Goal: Task Accomplishment & Management: Complete application form

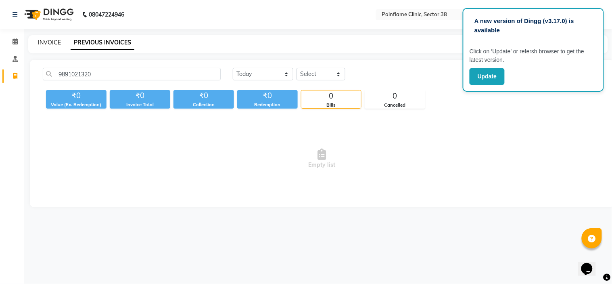
click at [50, 40] on link "INVOICE" at bounding box center [49, 42] width 23 height 7
select select "service"
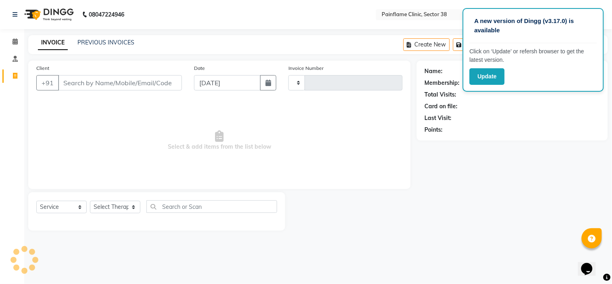
type input "9716"
select select "3964"
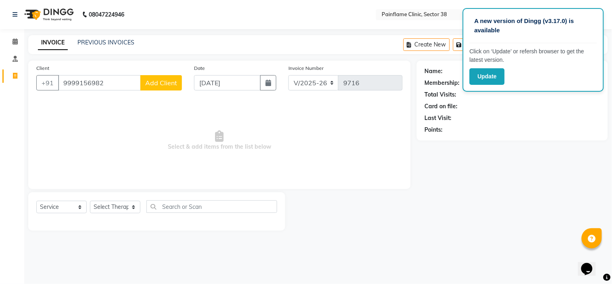
type input "9999156982"
click at [157, 81] on span "Add Client" at bounding box center [161, 83] width 32 height 8
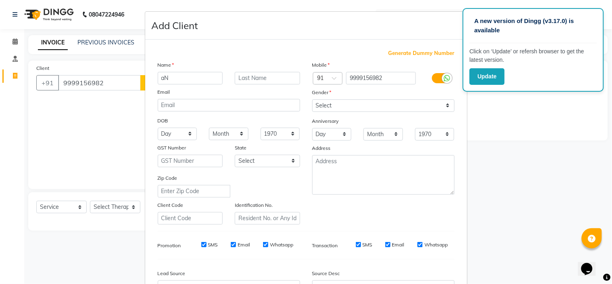
type input "a"
type input "[PERSON_NAME]"
click at [360, 107] on select "Select [DEMOGRAPHIC_DATA] [DEMOGRAPHIC_DATA] Other Prefer Not To Say" at bounding box center [383, 105] width 142 height 13
select select "[DEMOGRAPHIC_DATA]"
click at [312, 99] on select "Select [DEMOGRAPHIC_DATA] [DEMOGRAPHIC_DATA] Other Prefer Not To Say" at bounding box center [383, 105] width 142 height 13
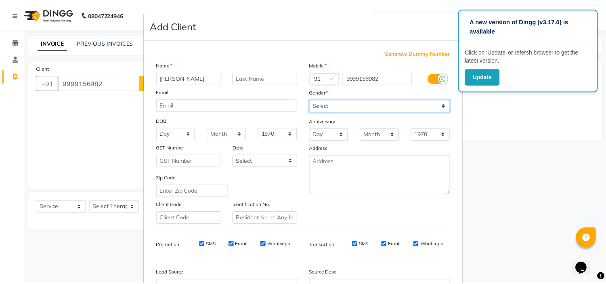
scroll to position [89, 0]
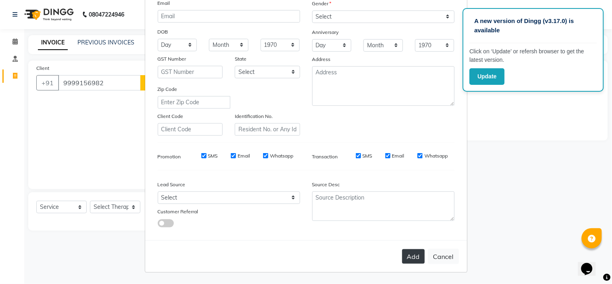
click at [402, 258] on button "Add" at bounding box center [413, 256] width 23 height 15
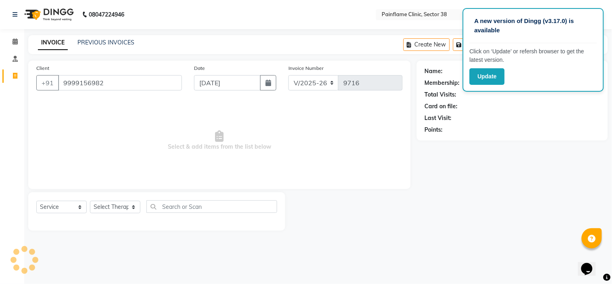
type input "99******82"
select select
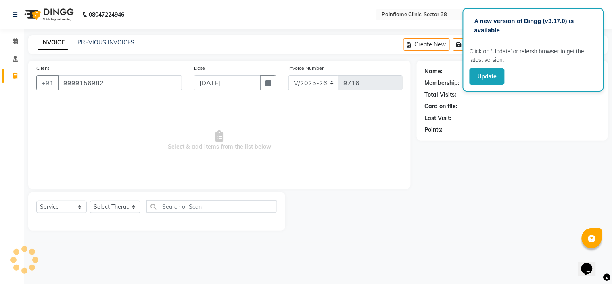
select select
checkbox input "false"
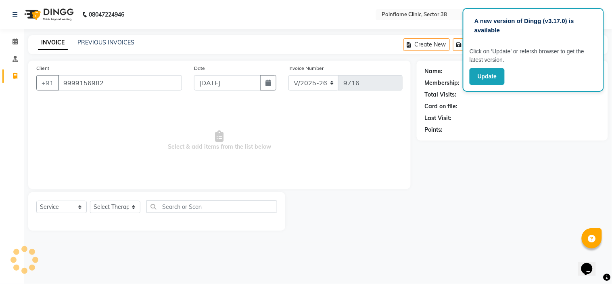
checkbox input "false"
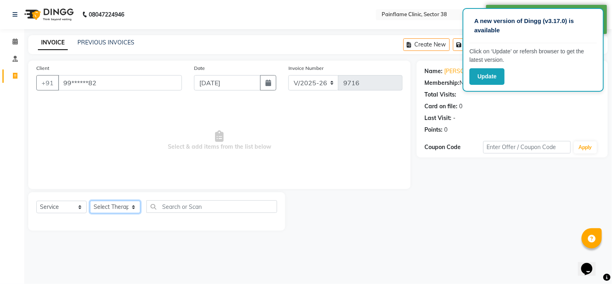
click at [123, 205] on select "Select Therapist [PERSON_NAME] Dr [PERSON_NAME] [PERSON_NAME] Dr [PERSON_NAME] …" at bounding box center [115, 207] width 50 height 13
select select "20209"
click at [90, 201] on select "Select Therapist [PERSON_NAME] Dr [PERSON_NAME] [PERSON_NAME] Dr [PERSON_NAME] …" at bounding box center [115, 207] width 50 height 13
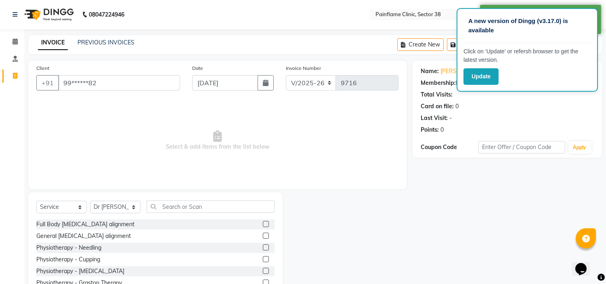
click at [263, 223] on label at bounding box center [266, 224] width 6 height 6
click at [263, 223] on input "checkbox" at bounding box center [265, 224] width 5 height 5
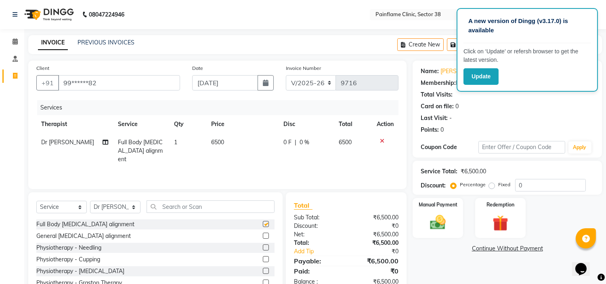
checkbox input "false"
click at [219, 146] on td "6500" at bounding box center [242, 150] width 72 height 35
select select "20209"
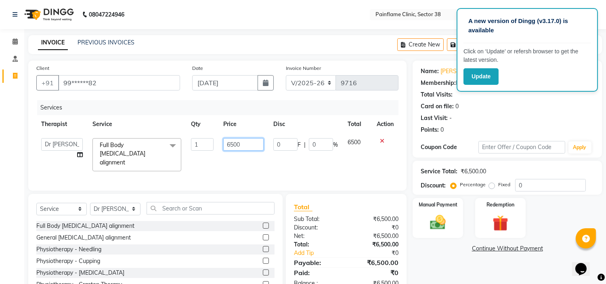
click at [224, 144] on input "6500" at bounding box center [243, 144] width 40 height 13
type input "1500"
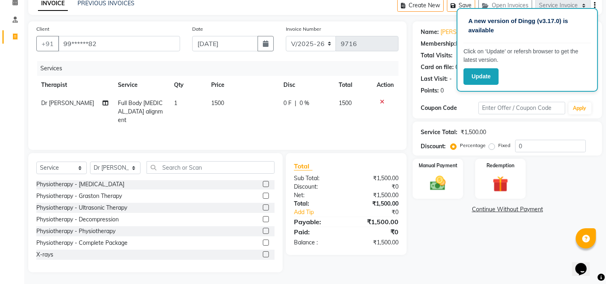
click at [263, 253] on label at bounding box center [266, 254] width 6 height 6
click at [263, 253] on input "checkbox" at bounding box center [265, 254] width 5 height 5
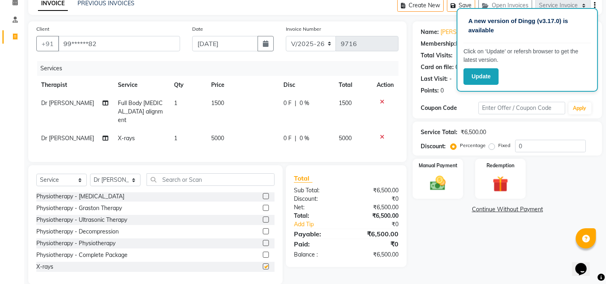
checkbox input "false"
click at [221, 134] on span "5000" at bounding box center [217, 137] width 13 height 7
select select "20209"
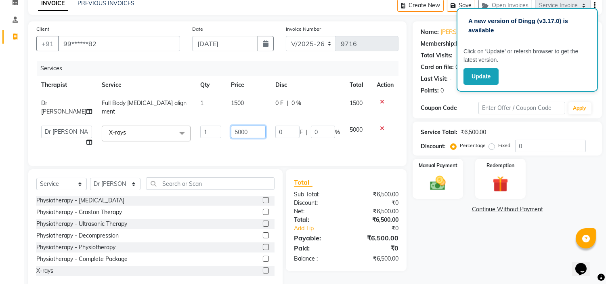
click at [231, 125] on input "5000" at bounding box center [248, 131] width 35 height 13
type input "2200"
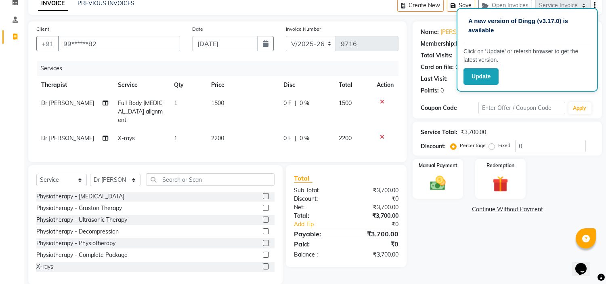
click at [498, 148] on label "Fixed" at bounding box center [504, 145] width 12 height 7
click at [490, 148] on input "Fixed" at bounding box center [493, 145] width 6 height 6
radio input "true"
click at [443, 180] on img at bounding box center [438, 183] width 27 height 19
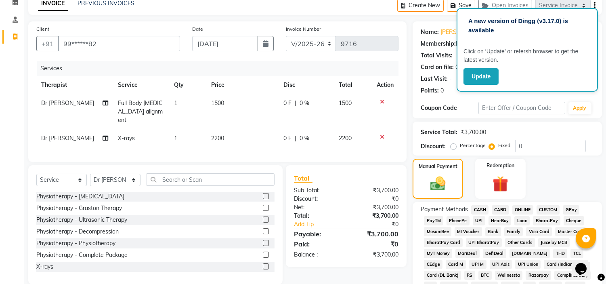
click at [497, 207] on span "CARD" at bounding box center [499, 209] width 17 height 9
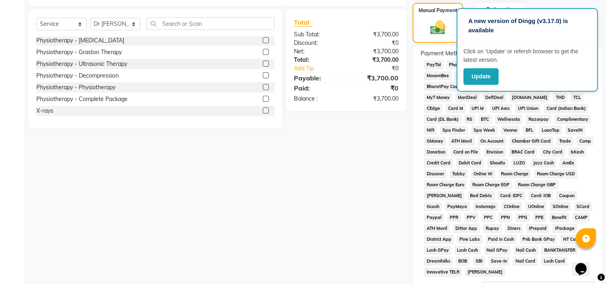
scroll to position [266, 0]
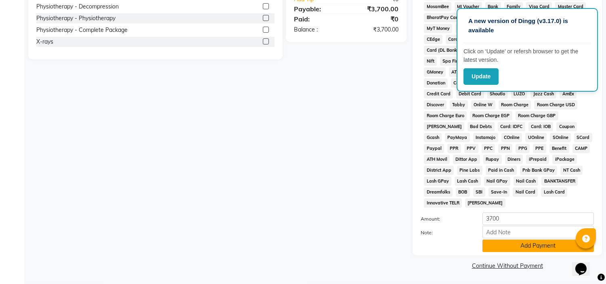
click at [506, 245] on button "Add Payment" at bounding box center [537, 245] width 111 height 13
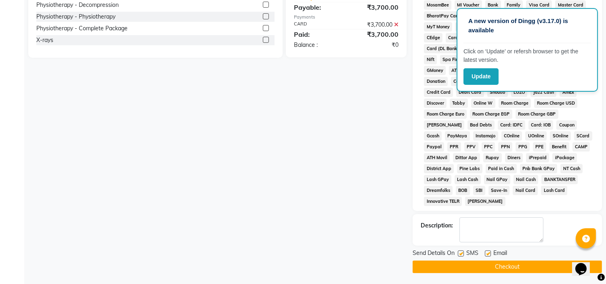
click at [488, 252] on label at bounding box center [488, 253] width 6 height 6
click at [488, 252] on input "checkbox" at bounding box center [487, 253] width 5 height 5
checkbox input "false"
click at [462, 253] on label at bounding box center [461, 253] width 6 height 6
click at [462, 253] on input "checkbox" at bounding box center [460, 253] width 5 height 5
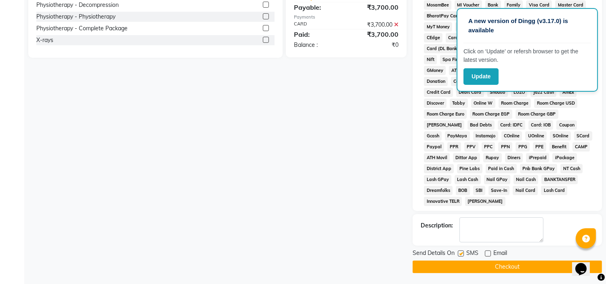
checkbox input "false"
click at [463, 264] on button "Checkout" at bounding box center [506, 266] width 189 height 13
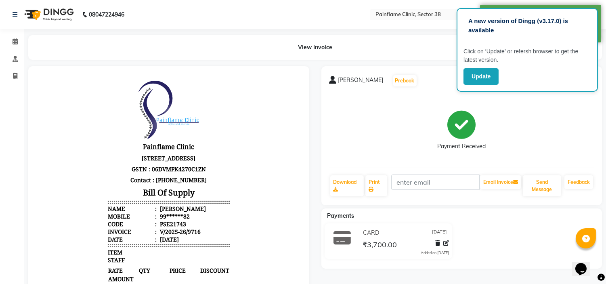
select select "service"
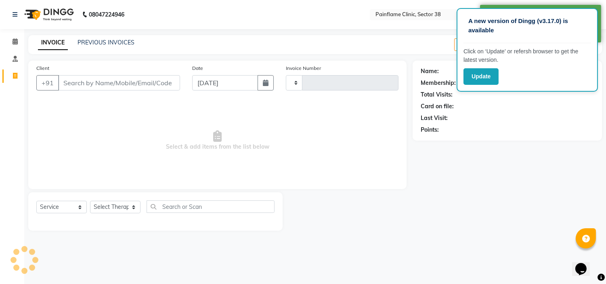
type input "9717"
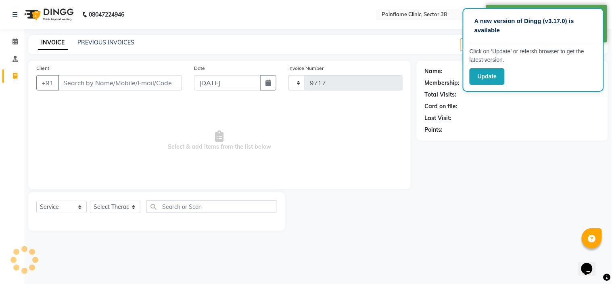
select select "3964"
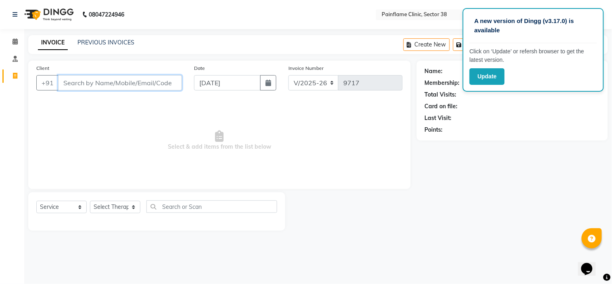
paste input "6396441926"
type input "6396441926"
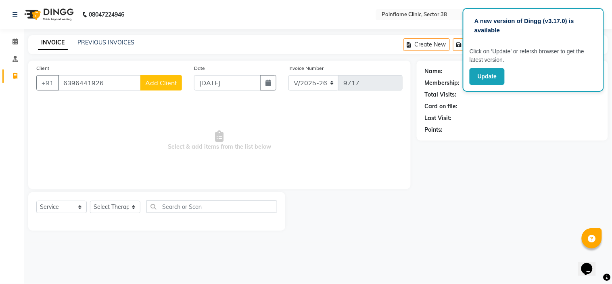
click at [165, 90] on button "Add Client" at bounding box center [161, 82] width 42 height 15
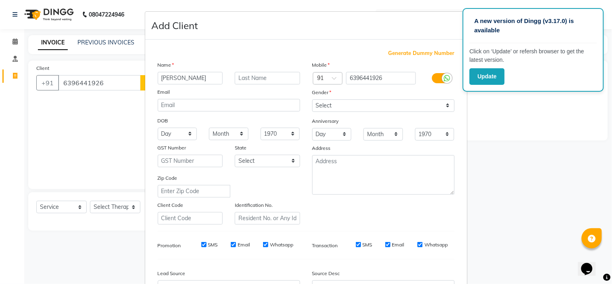
type input "Sameer Saifi"
click at [345, 103] on select "Select Male Female Other Prefer Not To Say" at bounding box center [383, 105] width 142 height 13
select select "male"
click at [312, 99] on select "Select Male Female Other Prefer Not To Say" at bounding box center [383, 105] width 142 height 13
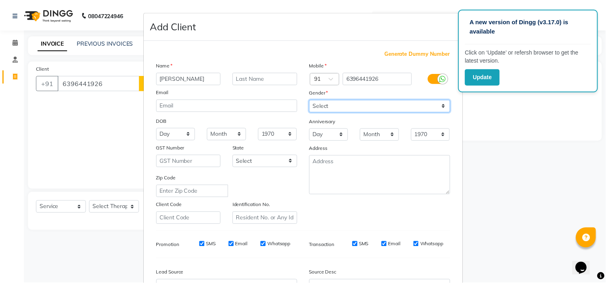
scroll to position [89, 0]
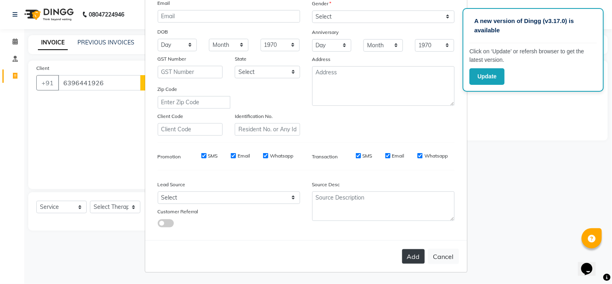
click at [411, 251] on button "Add" at bounding box center [413, 256] width 23 height 15
type input "63******26"
select select
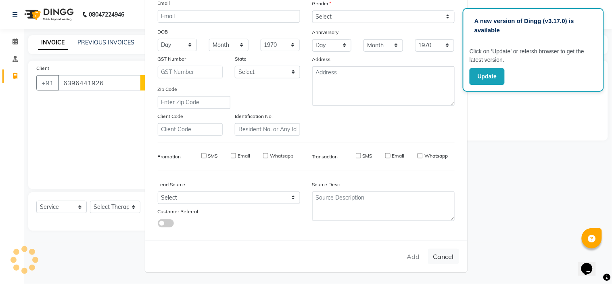
select select
checkbox input "false"
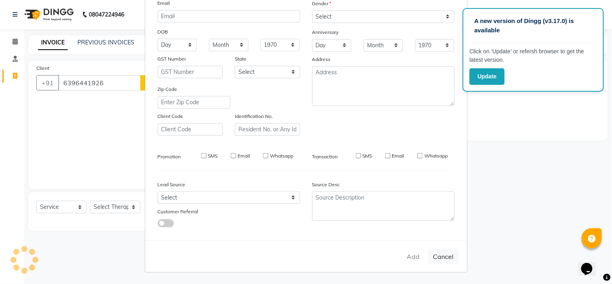
checkbox input "false"
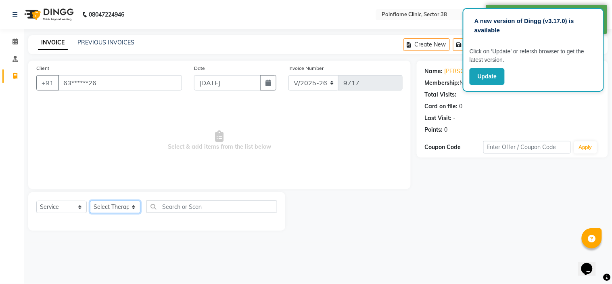
click at [119, 204] on select "Select Therapist Dr Durgesh Dr Harish Dr Ranjana Dr Saurabh Dr. Suraj Dr. Tejpa…" at bounding box center [115, 207] width 50 height 13
select select "20216"
click at [90, 201] on select "Select Therapist Dr Durgesh Dr Harish Dr Ranjana Dr Saurabh Dr. Suraj Dr. Tejpa…" at bounding box center [115, 207] width 50 height 13
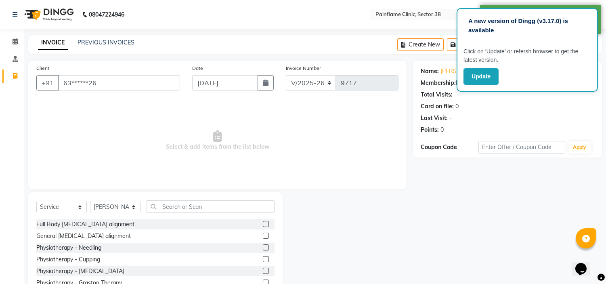
click at [263, 236] on label at bounding box center [266, 235] width 6 height 6
click at [263, 236] on input "checkbox" at bounding box center [265, 235] width 5 height 5
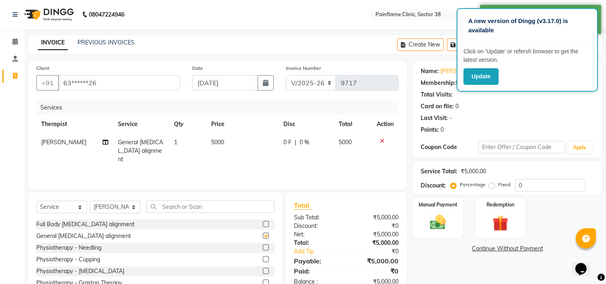
checkbox input "false"
click at [213, 143] on span "5000" at bounding box center [217, 141] width 13 height 7
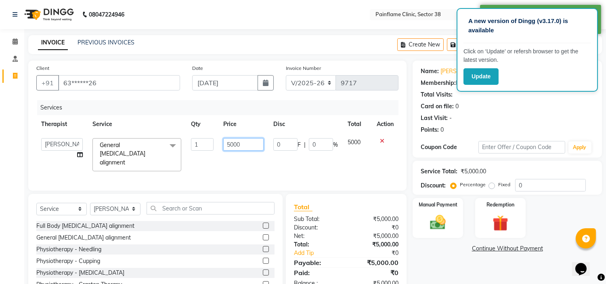
click at [228, 144] on input "5000" at bounding box center [243, 144] width 40 height 13
type input "2000"
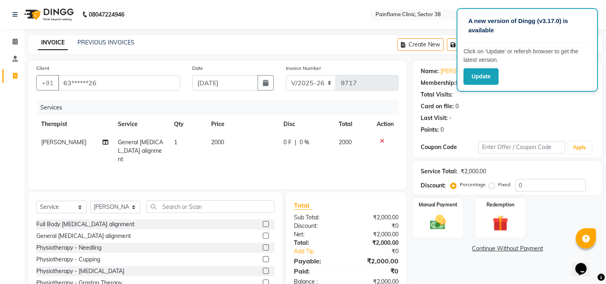
click at [498, 186] on label "Fixed" at bounding box center [504, 184] width 12 height 7
click at [491, 186] on input "Fixed" at bounding box center [493, 185] width 6 height 6
radio input "true"
click at [444, 213] on img at bounding box center [438, 222] width 27 height 19
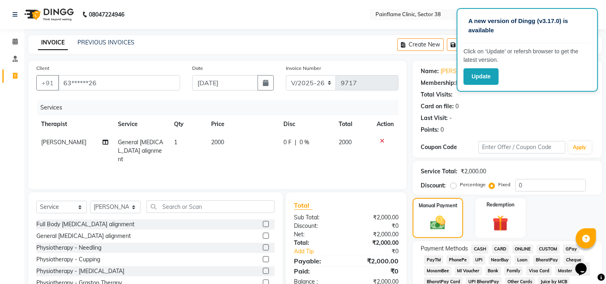
click at [478, 257] on span "UPI" at bounding box center [479, 259] width 13 height 9
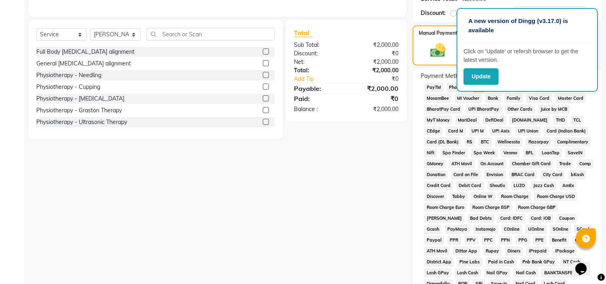
scroll to position [266, 0]
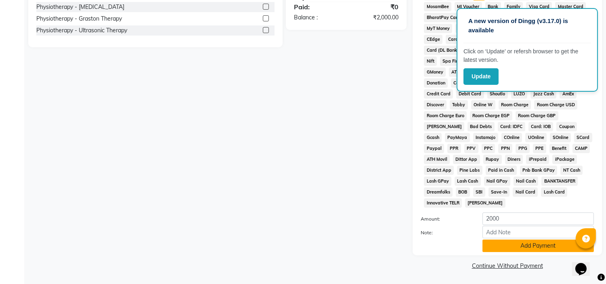
click at [499, 241] on button "Add Payment" at bounding box center [537, 245] width 111 height 13
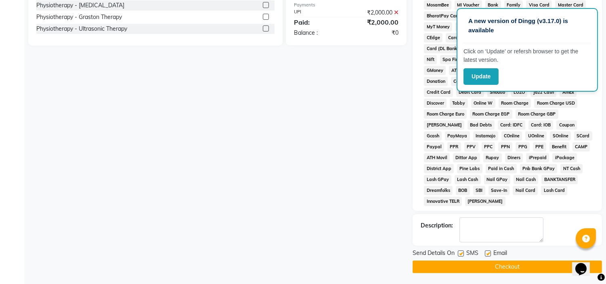
click at [487, 253] on label at bounding box center [488, 253] width 6 height 6
click at [487, 253] on input "checkbox" at bounding box center [487, 253] width 5 height 5
checkbox input "false"
click at [459, 256] on label at bounding box center [461, 253] width 6 height 6
click at [459, 256] on input "checkbox" at bounding box center [460, 253] width 5 height 5
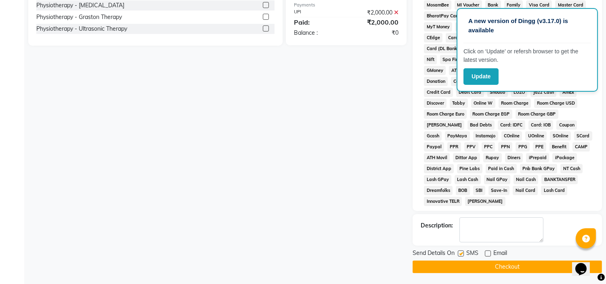
checkbox input "false"
click at [456, 268] on button "Checkout" at bounding box center [506, 266] width 189 height 13
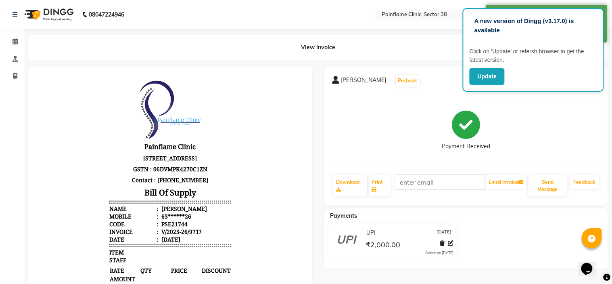
select select "3964"
select select "service"
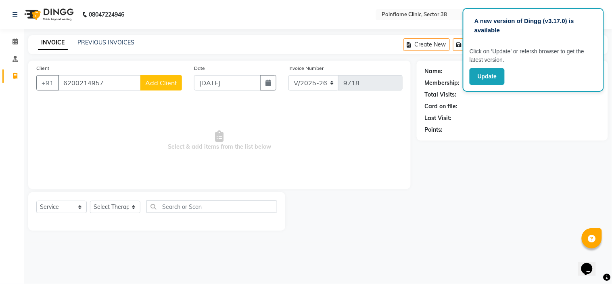
type input "6200214957"
click at [163, 88] on button "Add Client" at bounding box center [161, 82] width 42 height 15
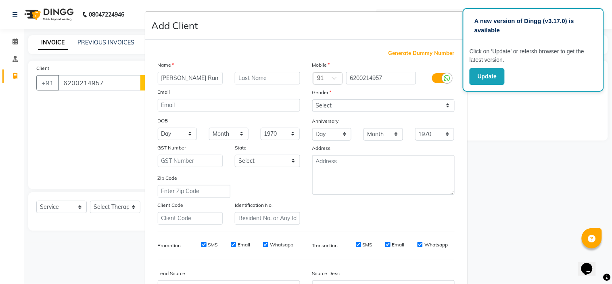
type input "Lal Bacchan Ram"
click at [331, 102] on select "Select Male Female Other Prefer Not To Say" at bounding box center [383, 105] width 142 height 13
select select "female"
click at [312, 99] on select "Select Male Female Other Prefer Not To Say" at bounding box center [383, 105] width 142 height 13
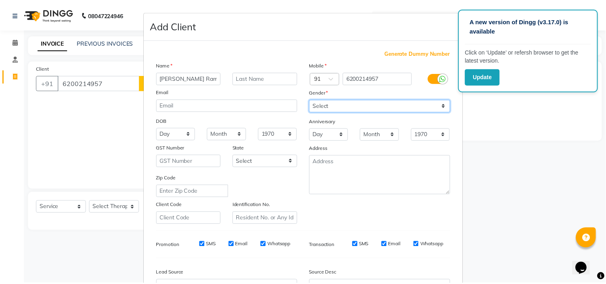
scroll to position [89, 0]
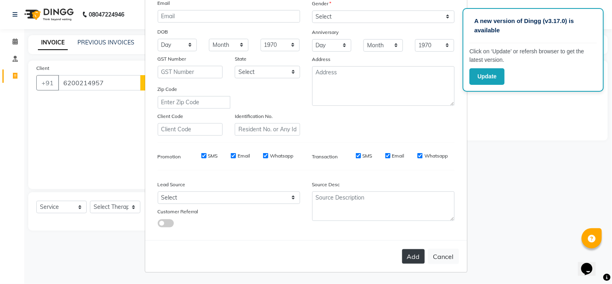
click at [402, 252] on button "Add" at bounding box center [413, 256] width 23 height 15
type input "62******57"
select select
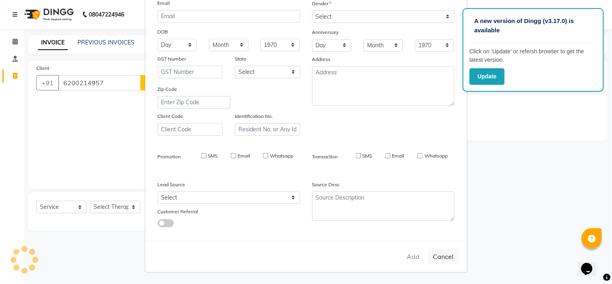
select select
checkbox input "false"
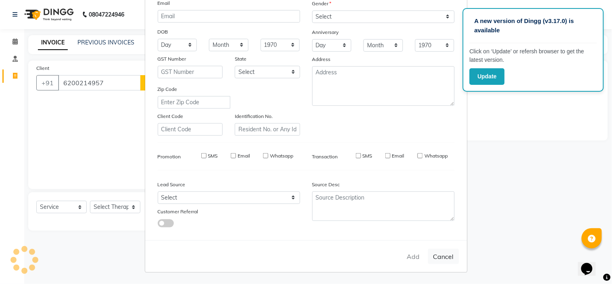
checkbox input "false"
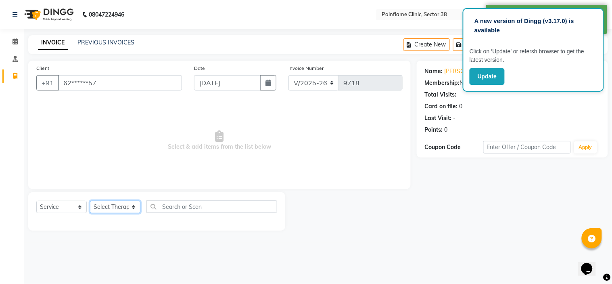
click at [128, 205] on select "Select Therapist Dr Durgesh Dr Harish Dr Ranjana Dr Saurabh Dr. Suraj Dr. Tejpa…" at bounding box center [115, 207] width 50 height 13
select select "20216"
click at [90, 201] on select "Select Therapist Dr Durgesh Dr Harish Dr Ranjana Dr Saurabh Dr. Suraj Dr. Tejpa…" at bounding box center [115, 207] width 50 height 13
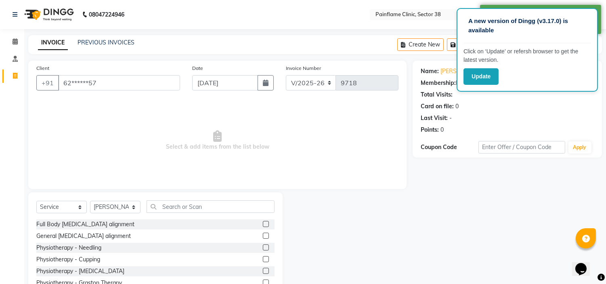
click at [263, 235] on label at bounding box center [266, 235] width 6 height 6
click at [263, 235] on input "checkbox" at bounding box center [265, 235] width 5 height 5
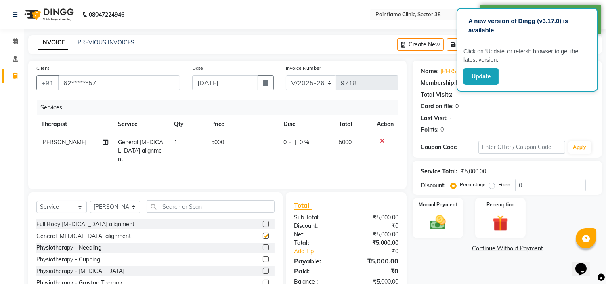
checkbox input "false"
click at [220, 140] on span "5000" at bounding box center [217, 141] width 13 height 7
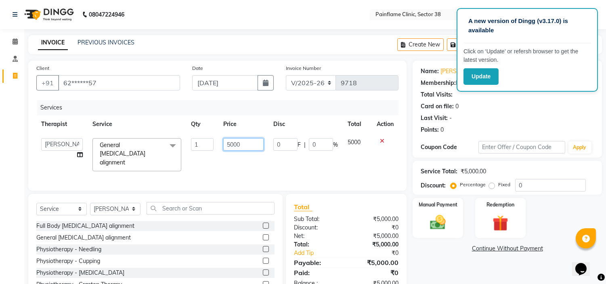
click at [233, 143] on input "5000" at bounding box center [243, 144] width 40 height 13
type input "2000"
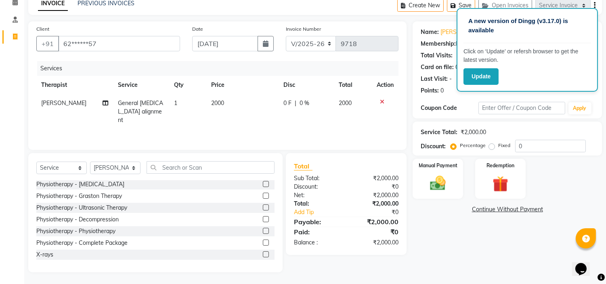
click at [263, 253] on label at bounding box center [266, 254] width 6 height 6
click at [263, 253] on input "checkbox" at bounding box center [265, 254] width 5 height 5
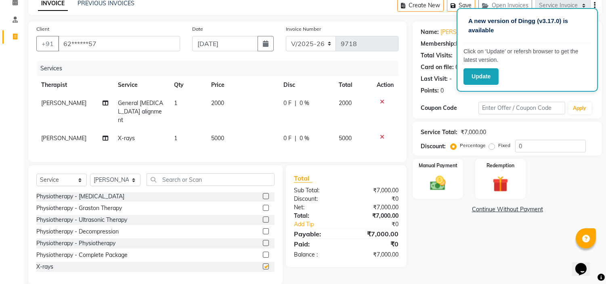
checkbox input "false"
click at [218, 134] on span "5000" at bounding box center [217, 137] width 13 height 7
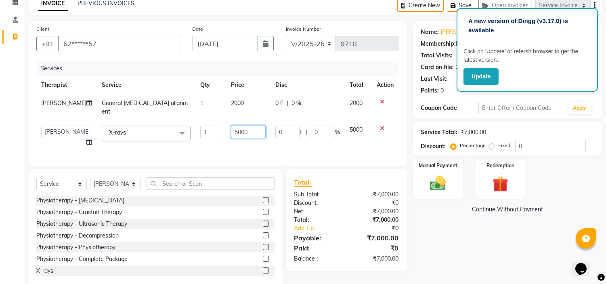
click at [231, 125] on input "5000" at bounding box center [248, 131] width 35 height 13
type input "1800"
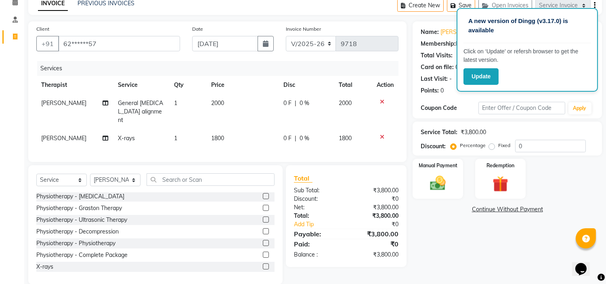
click at [498, 147] on label "Fixed" at bounding box center [504, 145] width 12 height 7
click at [490, 147] on input "Fixed" at bounding box center [493, 145] width 6 height 6
radio input "true"
click at [441, 180] on img at bounding box center [438, 183] width 27 height 19
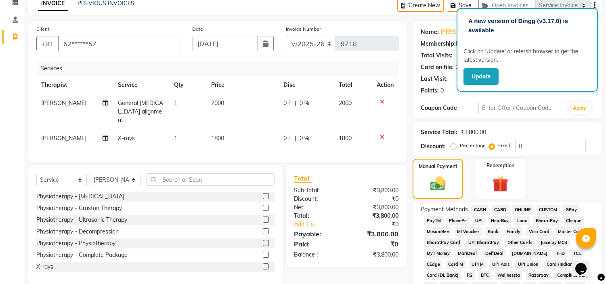
click at [479, 217] on span "UPI" at bounding box center [479, 220] width 13 height 9
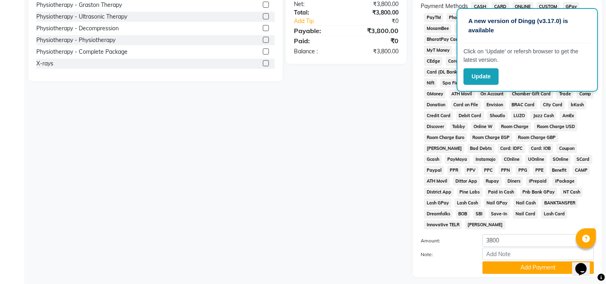
scroll to position [266, 0]
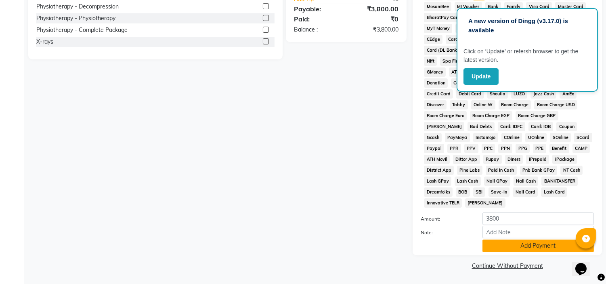
click at [500, 246] on button "Add Payment" at bounding box center [537, 245] width 111 height 13
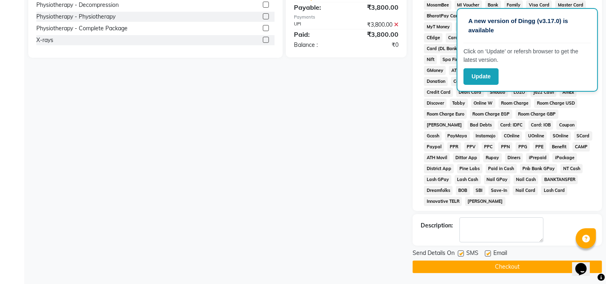
click at [487, 253] on label at bounding box center [488, 253] width 6 height 6
click at [487, 253] on input "checkbox" at bounding box center [487, 253] width 5 height 5
checkbox input "false"
click at [460, 255] on label at bounding box center [461, 253] width 6 height 6
click at [460, 255] on input "checkbox" at bounding box center [460, 253] width 5 height 5
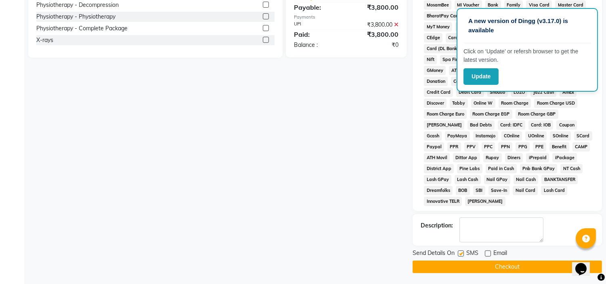
checkbox input "false"
click at [460, 265] on button "Checkout" at bounding box center [506, 266] width 189 height 13
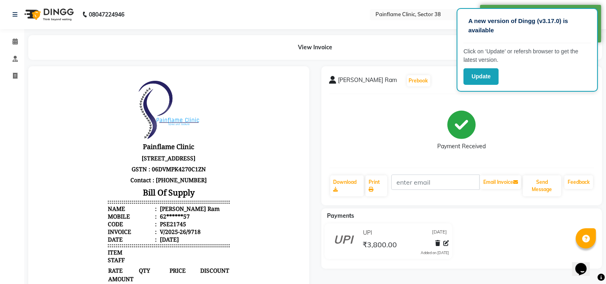
select select "service"
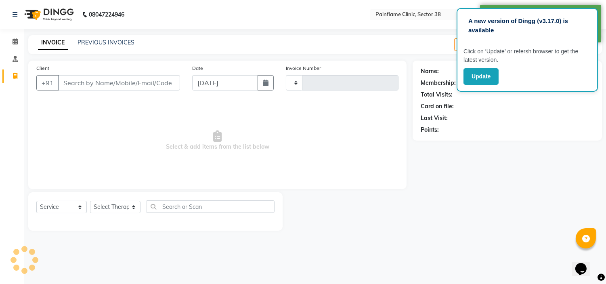
type input "9719"
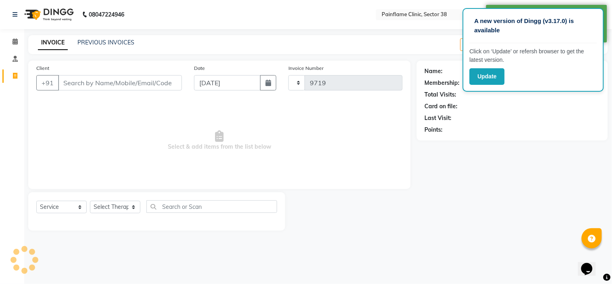
select select "3964"
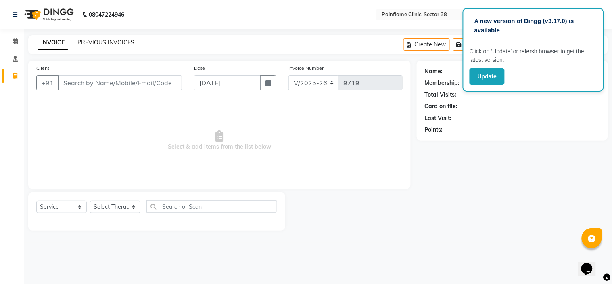
click at [109, 40] on link "PREVIOUS INVOICES" at bounding box center [105, 42] width 57 height 7
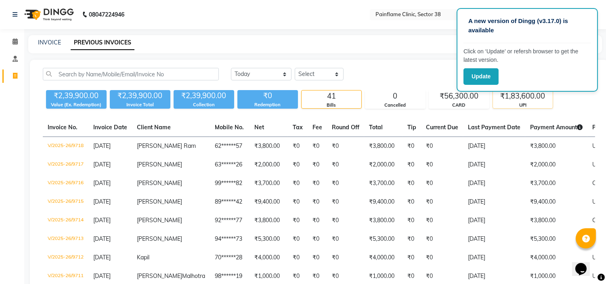
click at [526, 104] on div "UPI" at bounding box center [523, 105] width 60 height 7
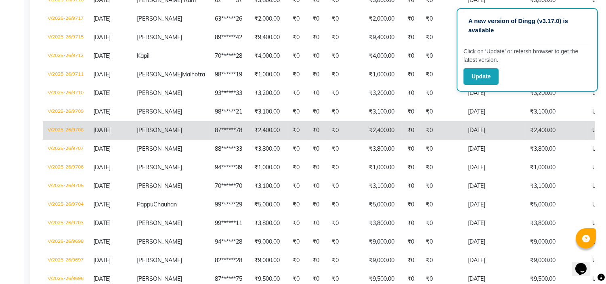
scroll to position [143, 0]
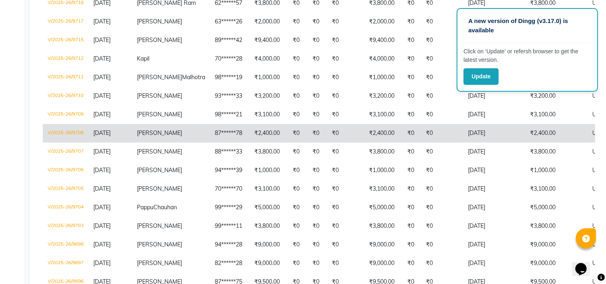
click at [421, 142] on td "₹0" at bounding box center [442, 133] width 42 height 19
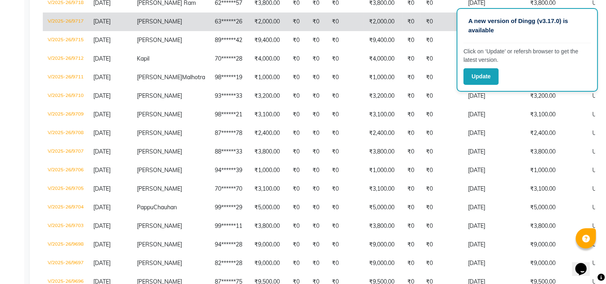
scroll to position [0, 0]
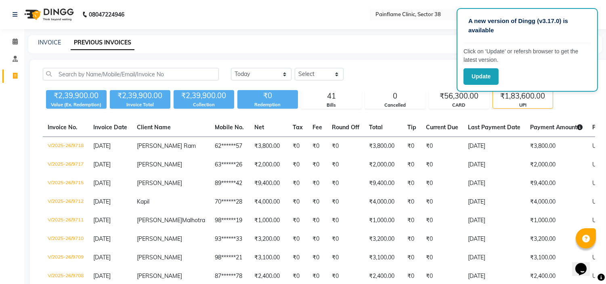
click at [46, 46] on div "INVOICE" at bounding box center [49, 42] width 23 height 8
click at [56, 42] on link "INVOICE" at bounding box center [49, 42] width 23 height 7
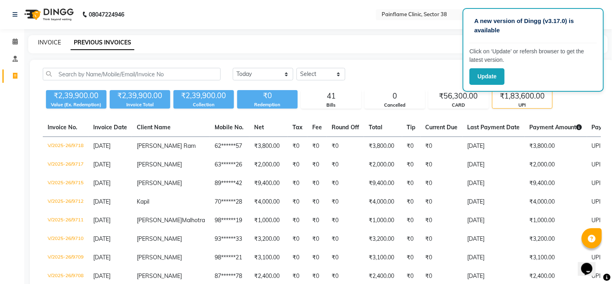
select select "3964"
select select "service"
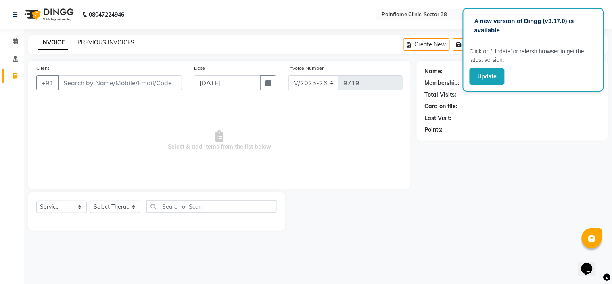
click at [111, 42] on link "PREVIOUS INVOICES" at bounding box center [105, 42] width 57 height 7
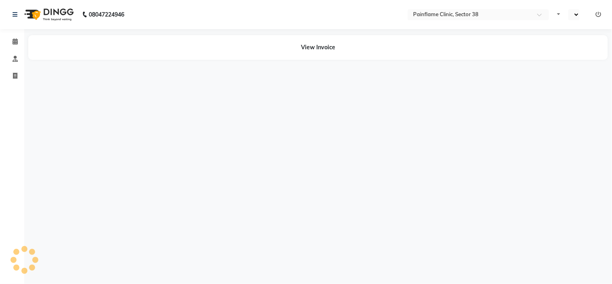
select select "en"
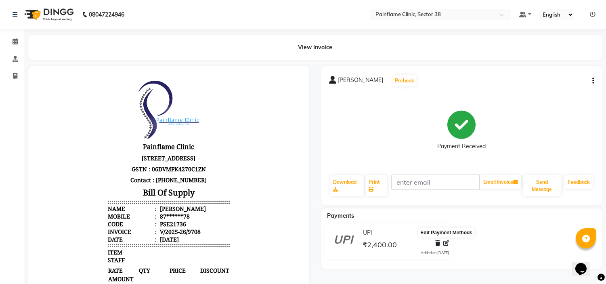
click at [445, 245] on icon at bounding box center [446, 243] width 6 height 6
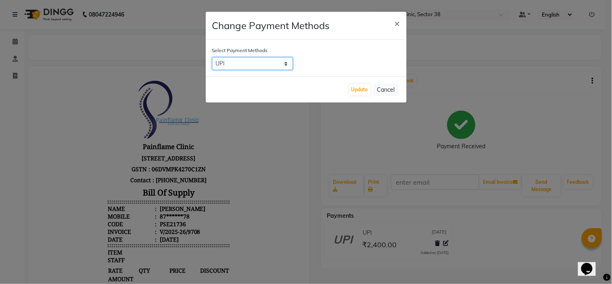
click at [287, 63] on select "CASH CARD ONLINE CUSTOM GPay PayTM PhonePe UPI NearBuy Loan BharatPay Cheque Mo…" at bounding box center [252, 63] width 81 height 13
select select "2"
click at [212, 57] on select "CASH CARD ONLINE CUSTOM GPay PayTM PhonePe UPI NearBuy Loan BharatPay Cheque Mo…" at bounding box center [252, 63] width 81 height 13
click at [356, 89] on button "Update" at bounding box center [359, 89] width 21 height 11
